Goal: Information Seeking & Learning: Learn about a topic

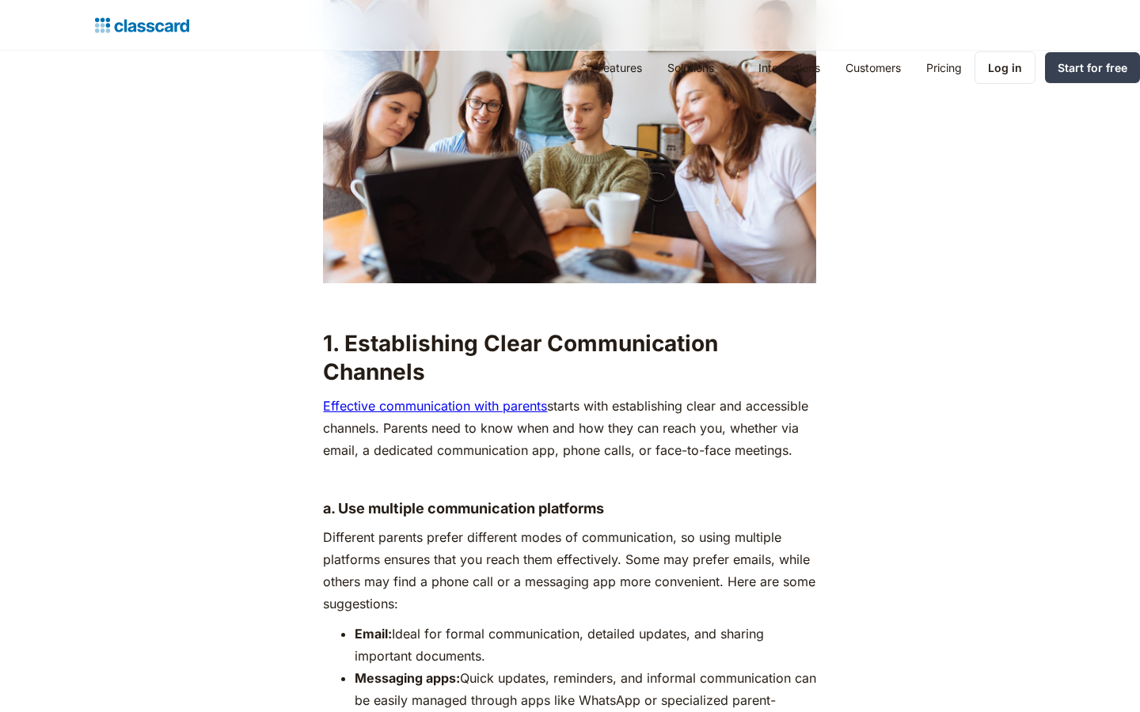
scroll to position [1936, 0]
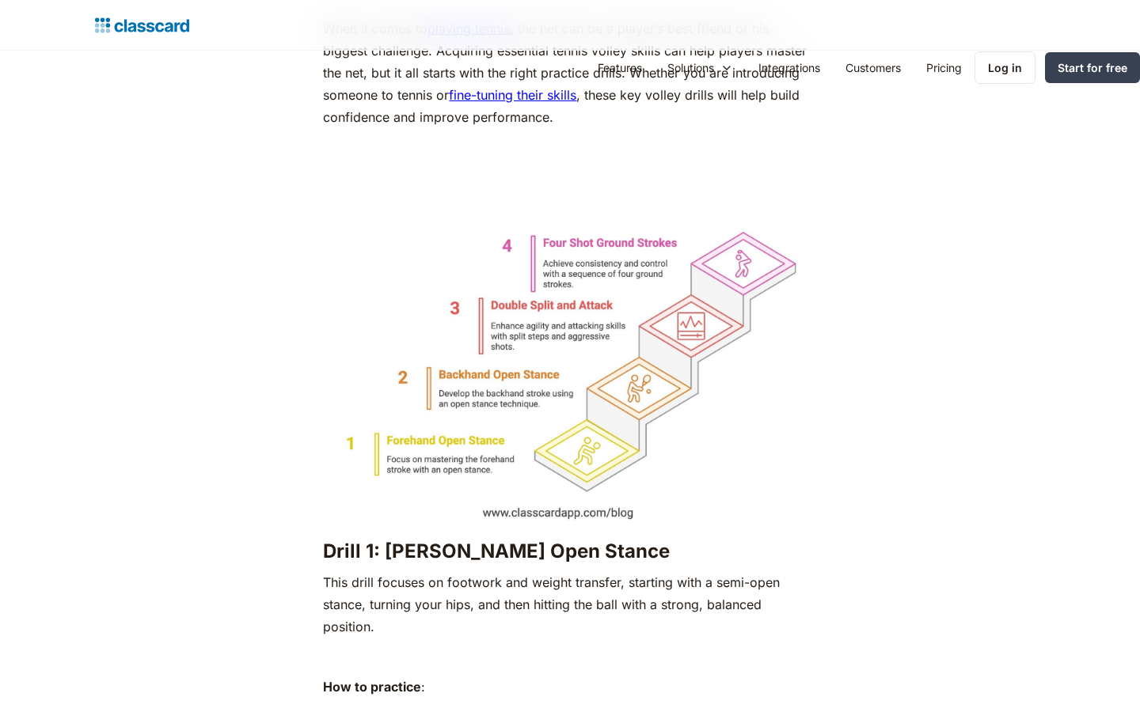
scroll to position [2961, 0]
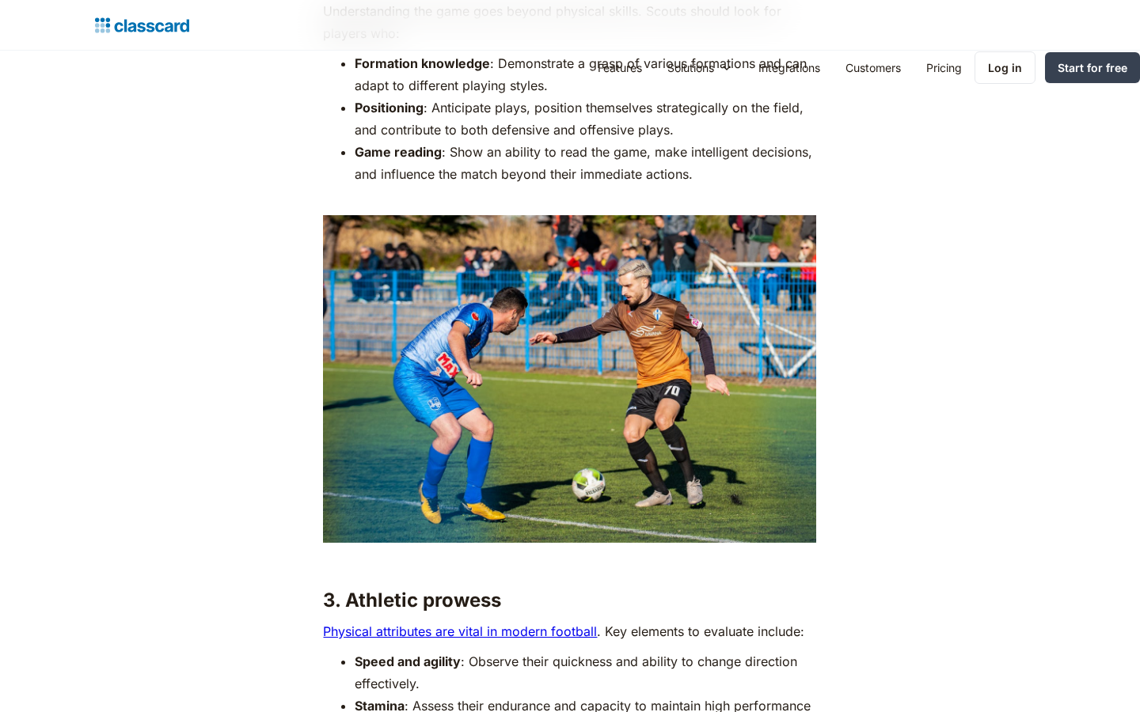
scroll to position [2565, 0]
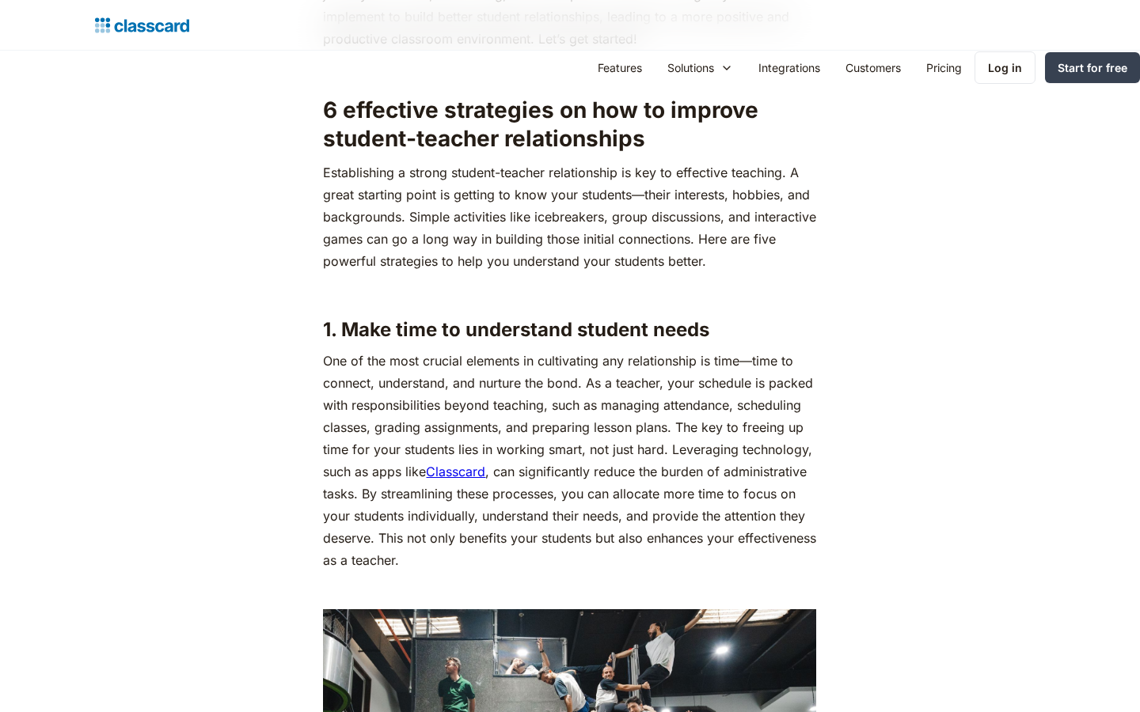
scroll to position [1936, 0]
